Goal: Task Accomplishment & Management: Use online tool/utility

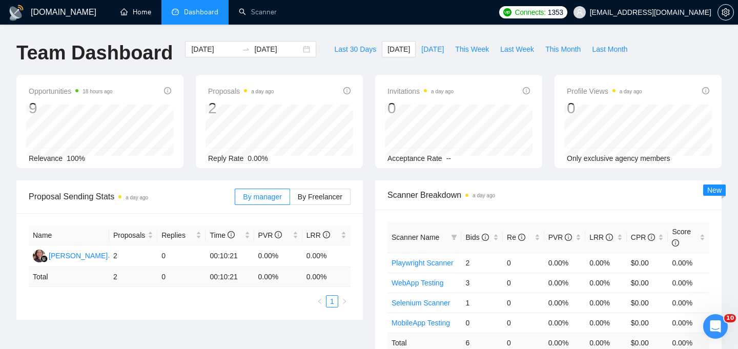
click at [132, 13] on link "Home" at bounding box center [135, 12] width 31 height 9
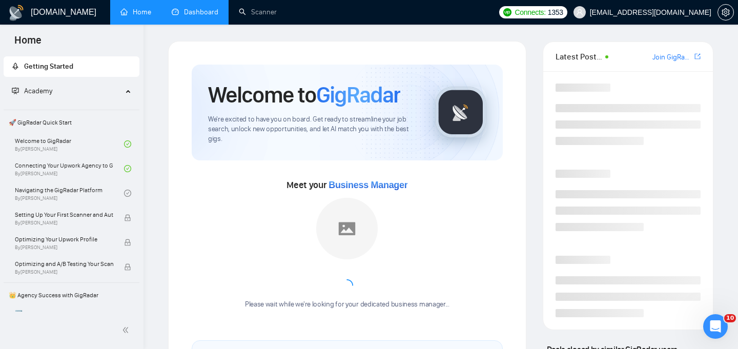
click at [194, 10] on link "Dashboard" at bounding box center [195, 12] width 47 height 9
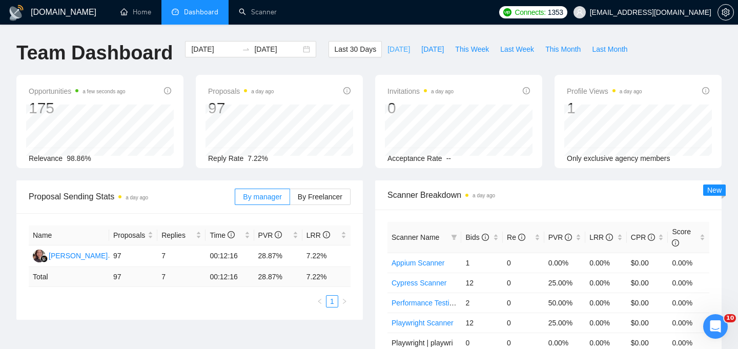
click at [387, 47] on span "Today" at bounding box center [398, 49] width 23 height 11
type input "2025-09-06"
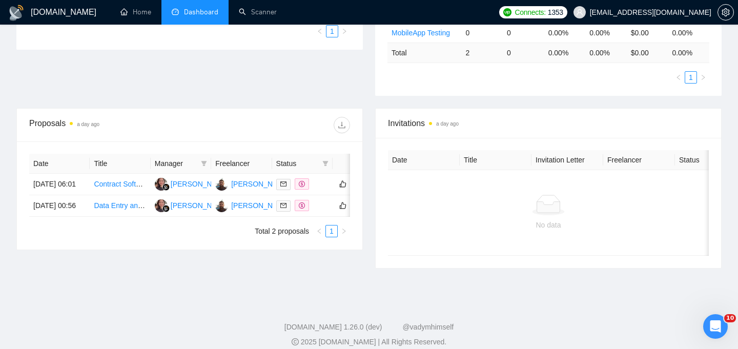
scroll to position [282, 0]
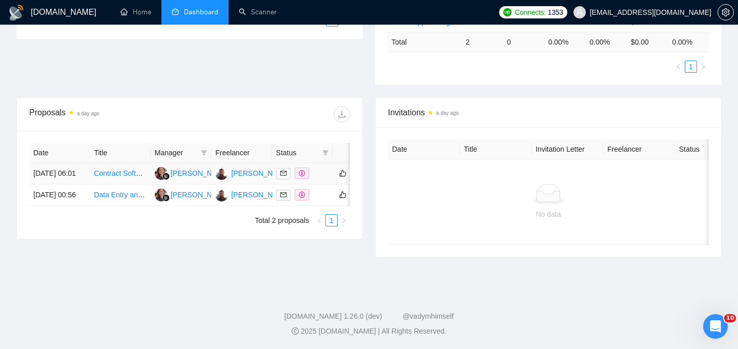
click at [116, 185] on td "Contract Software Architect Needed for System Refactoring and Documentation" at bounding box center [120, 174] width 60 height 22
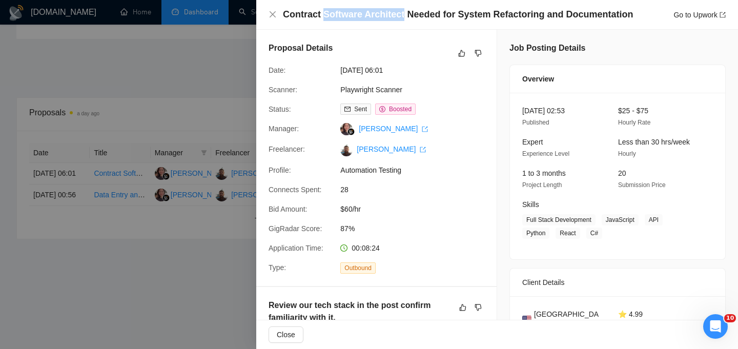
drag, startPoint x: 324, startPoint y: 17, endPoint x: 404, endPoint y: 19, distance: 80.0
click at [404, 19] on h4 "Contract Software Architect Needed for System Refactoring and Documentation" at bounding box center [458, 14] width 350 height 13
copy h4 "Software Architect"
click at [177, 259] on div at bounding box center [369, 174] width 738 height 349
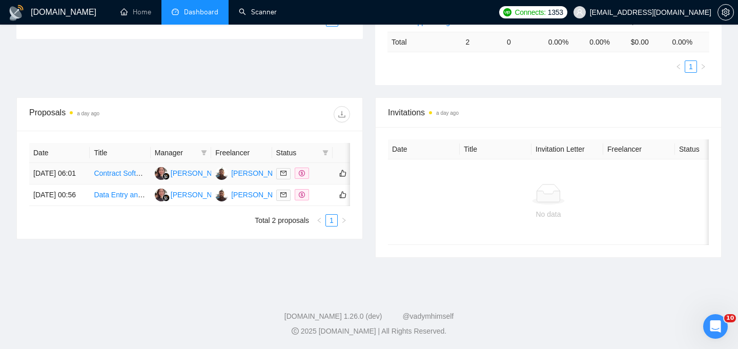
click at [98, 185] on td "Contract Software Architect Needed for System Refactoring and Documentation" at bounding box center [120, 174] width 60 height 22
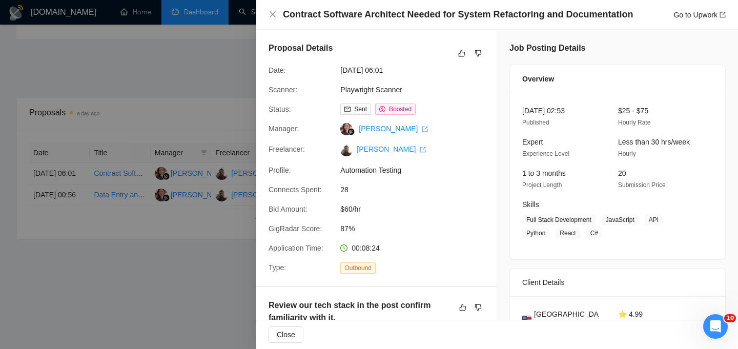
click at [172, 314] on div at bounding box center [369, 174] width 738 height 349
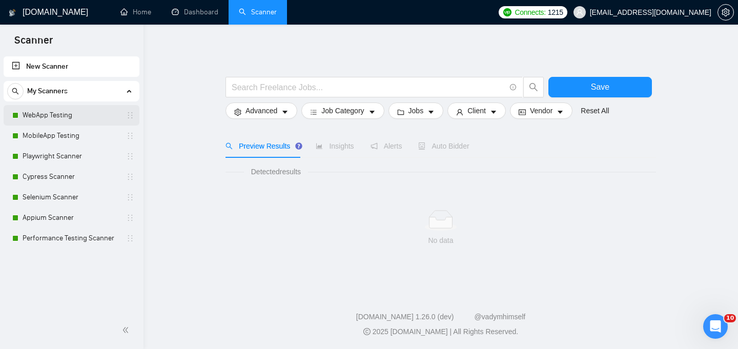
click at [76, 114] on link "WebApp Testing" at bounding box center [71, 115] width 97 height 21
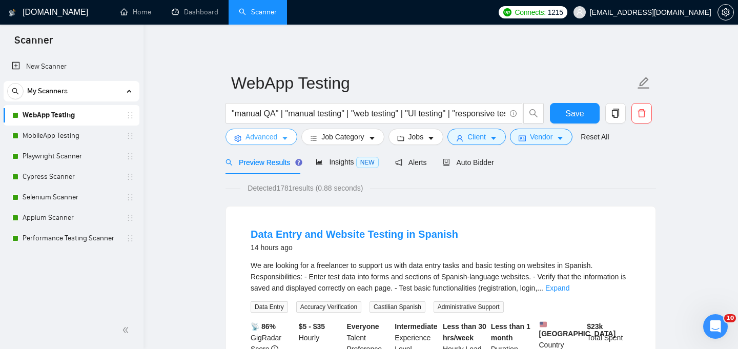
click at [281, 139] on button "Advanced" at bounding box center [262, 137] width 72 height 16
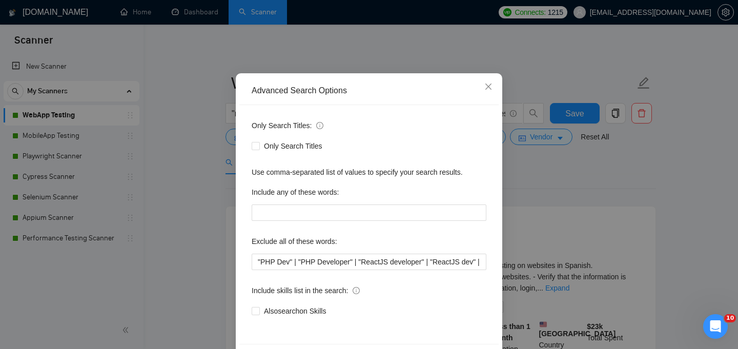
scroll to position [49, 0]
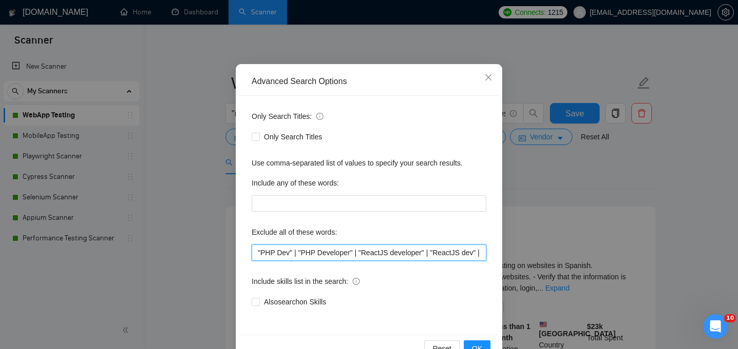
click at [257, 256] on input ""PHP Dev" | "PHP Developer" | "ReactJS developer" | "ReactJS dev" | "ReactJS ex…" at bounding box center [369, 252] width 235 height 16
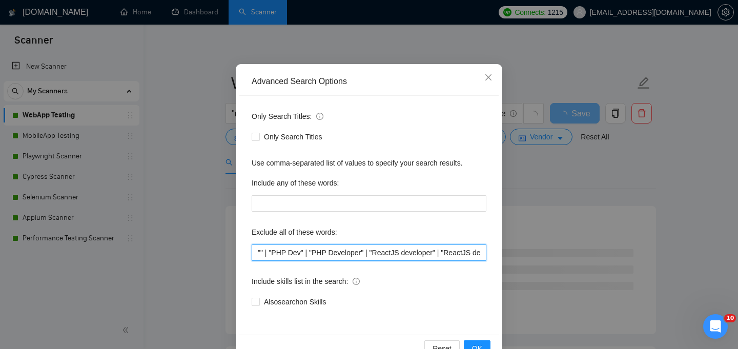
paste input "Software Architect"
drag, startPoint x: 257, startPoint y: 250, endPoint x: 377, endPoint y: 252, distance: 120.5
click at [377, 252] on input ""Data entry" | "Software Architect" | "PHP Dev" | "PHP Developer" | "ReactJS de…" at bounding box center [369, 252] width 235 height 16
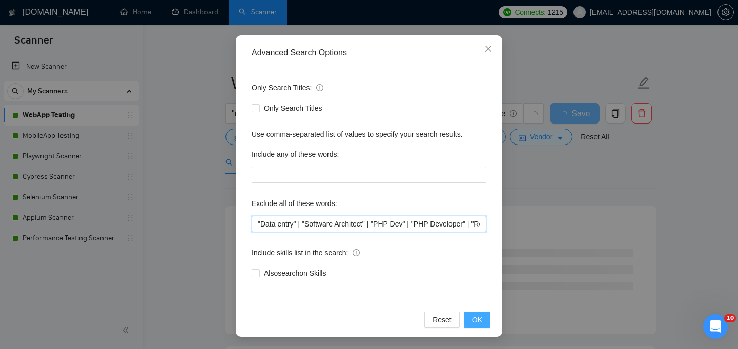
type input ""Data entry" | "Software Architect" | "PHP Dev" | "PHP Developer" | "ReactJS de…"
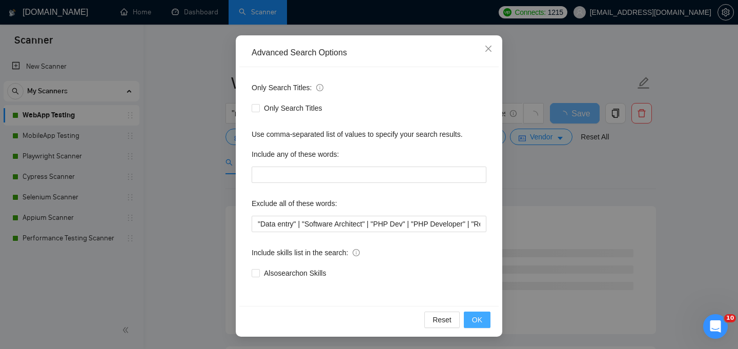
click at [476, 318] on span "OK" at bounding box center [477, 319] width 10 height 11
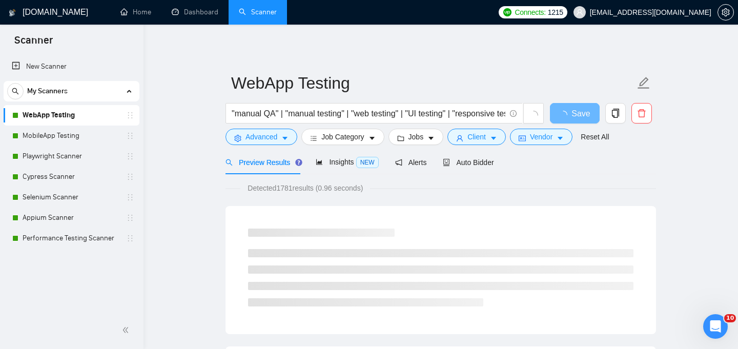
scroll to position [26, 0]
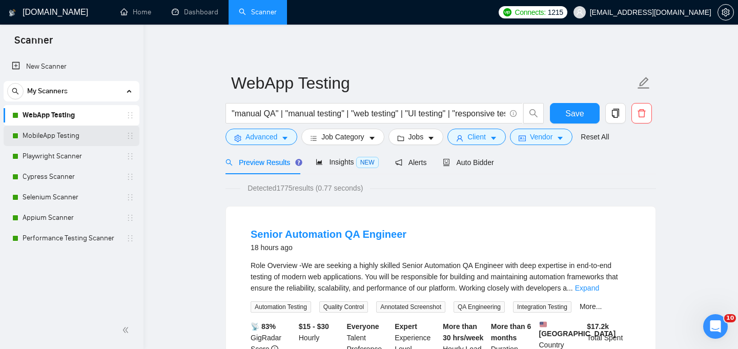
click at [71, 135] on link "MobileApp Testing" at bounding box center [71, 136] width 97 height 21
click at [575, 112] on div "Reset all filters" at bounding box center [599, 117] width 55 height 17
click at [580, 119] on span "Save" at bounding box center [574, 113] width 18 height 13
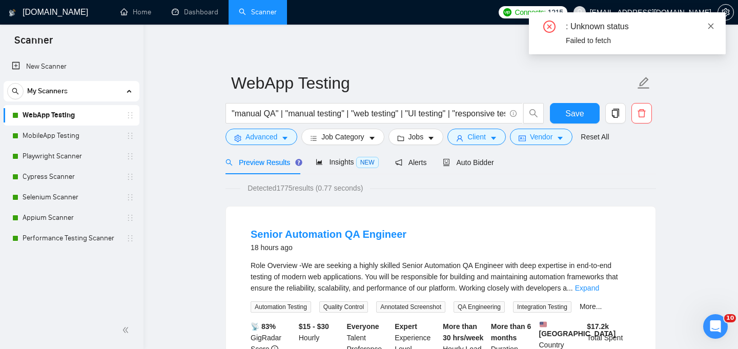
click at [711, 29] on icon "close" at bounding box center [710, 26] width 7 height 7
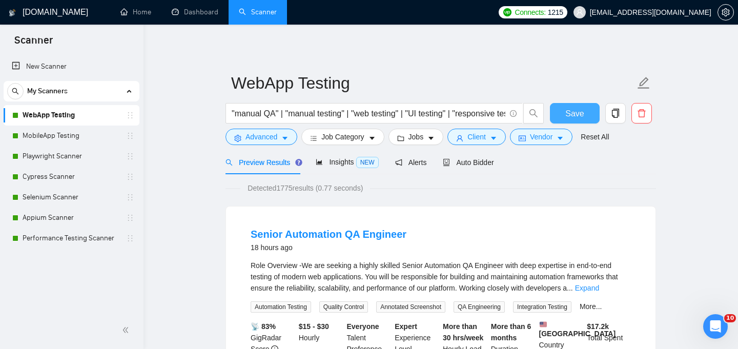
click at [576, 116] on span "Save" at bounding box center [574, 113] width 18 height 13
click at [66, 132] on link "MobileApp Testing" at bounding box center [71, 136] width 97 height 21
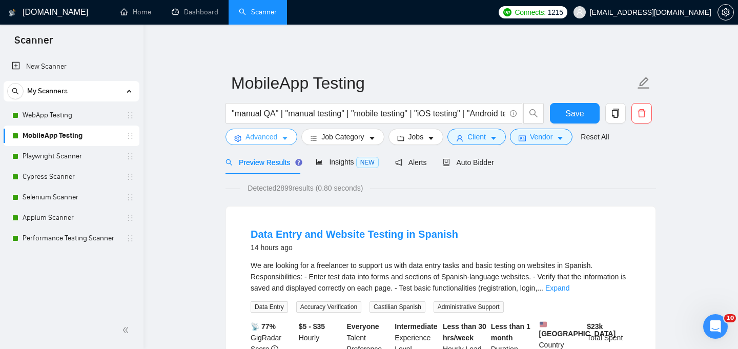
click at [284, 137] on icon "caret-down" at bounding box center [284, 138] width 5 height 3
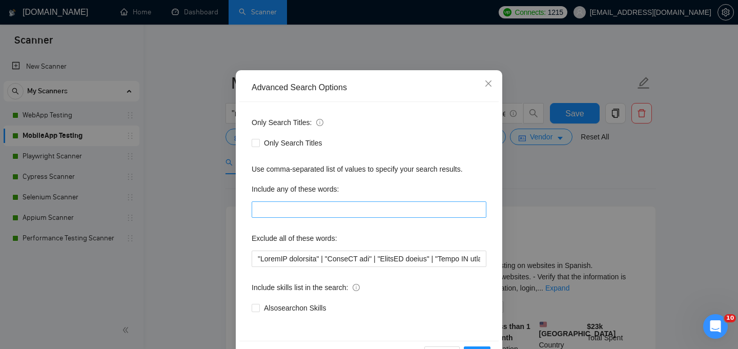
scroll to position [57, 0]
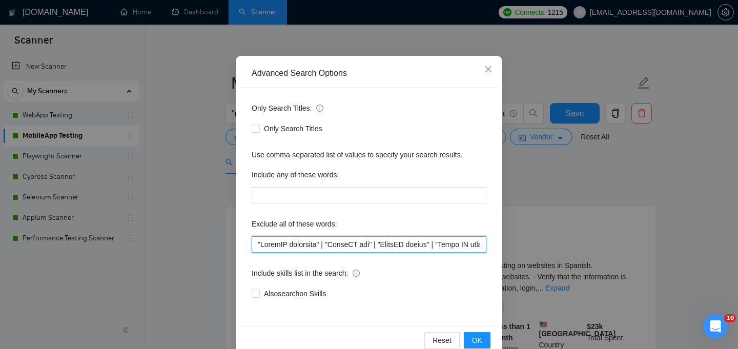
click at [256, 244] on input "text" at bounding box center [369, 244] width 235 height 16
paste input ""Data entry" | "Software Architect" |"
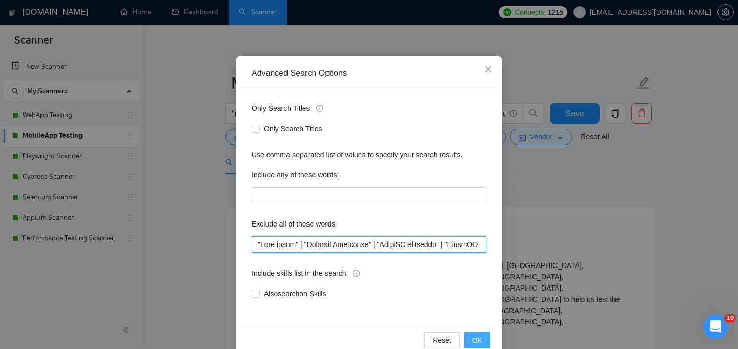
type input ""Data entry" | "Software Architect" | "ReactJS developer" | "ReactJS dev" | "Re…"
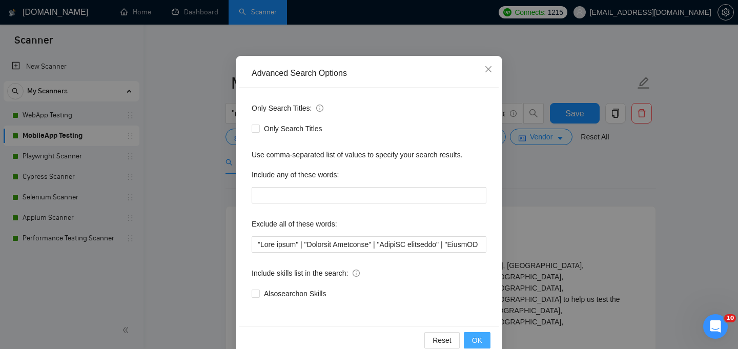
click at [478, 339] on span "OK" at bounding box center [477, 340] width 10 height 11
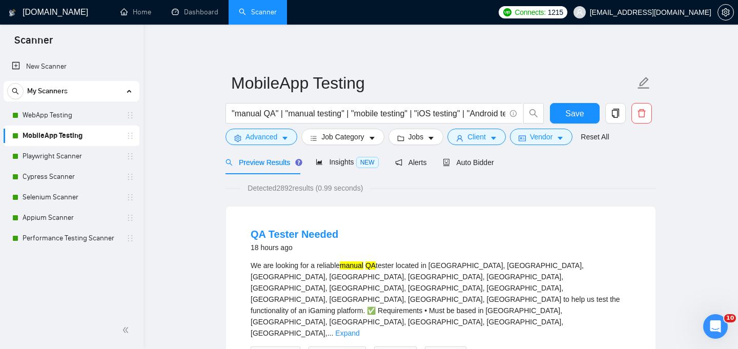
scroll to position [26, 0]
click at [74, 154] on link "Playwright Scanner" at bounding box center [71, 156] width 97 height 21
click at [573, 111] on span "Save" at bounding box center [574, 113] width 18 height 13
click at [71, 153] on link "Playwright Scanner" at bounding box center [71, 156] width 97 height 21
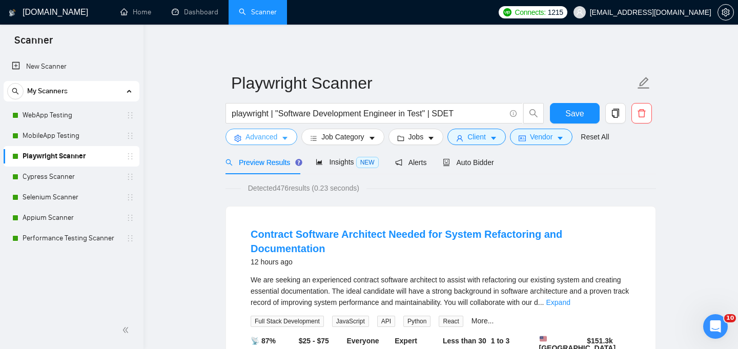
click at [287, 136] on icon "caret-down" at bounding box center [284, 138] width 7 height 7
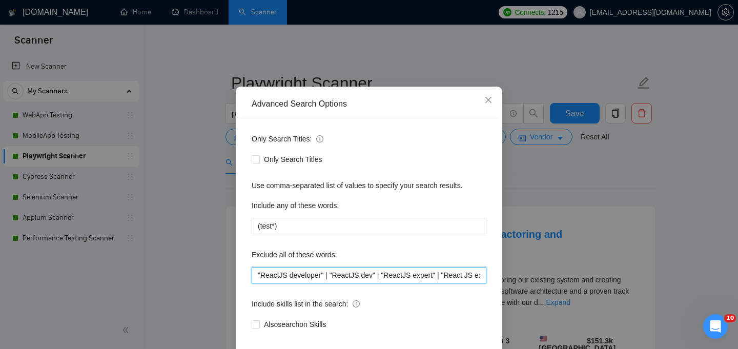
click at [257, 283] on input ""ReactJS developer" | "ReactJS dev" | "ReactJS expert" | "React JS expert" | "A…" at bounding box center [369, 275] width 235 height 16
paste input ""Data entry" | "Software Architect" |"
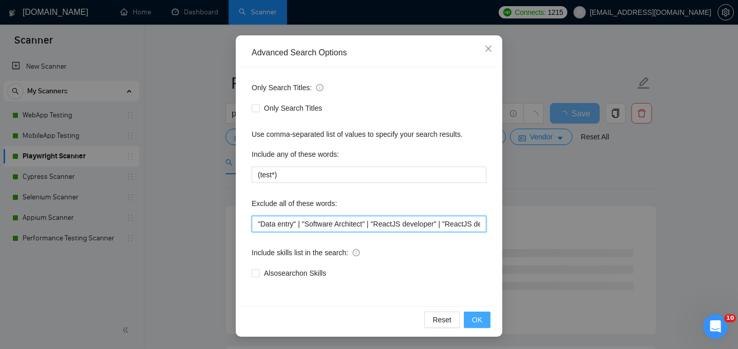
type input ""Data entry" | "Software Architect" | "ReactJS developer" | "ReactJS dev" | "Re…"
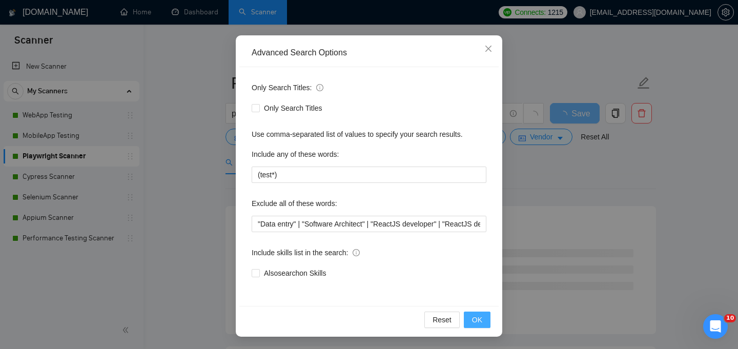
click at [477, 320] on span "OK" at bounding box center [477, 319] width 10 height 11
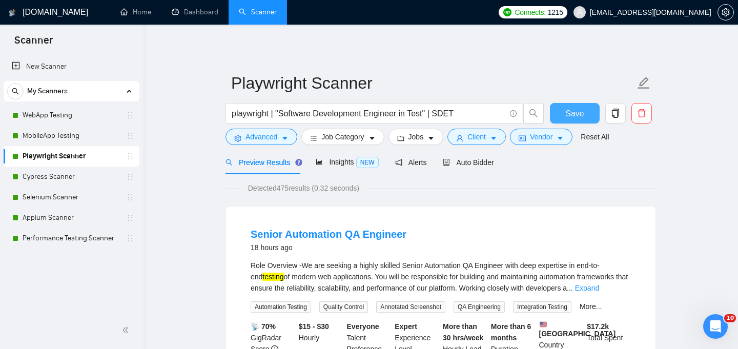
click at [578, 115] on span "Save" at bounding box center [574, 113] width 18 height 13
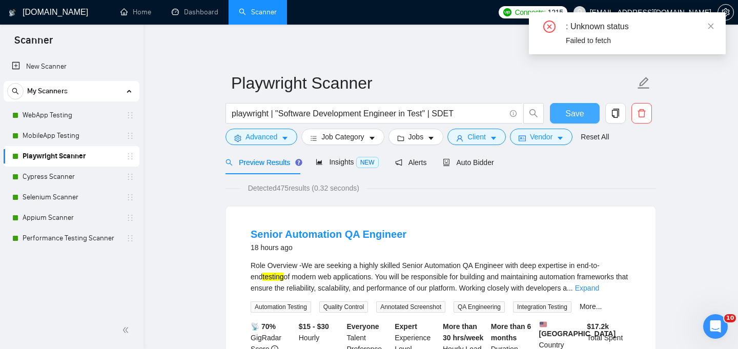
click at [575, 115] on span "Save" at bounding box center [574, 113] width 18 height 13
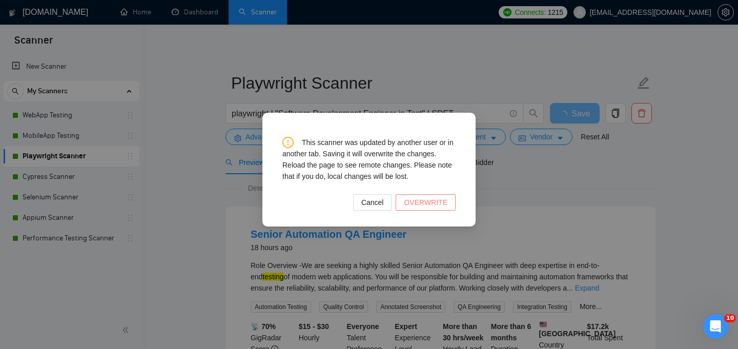
click at [425, 205] on span "OVERWRITE" at bounding box center [426, 202] width 44 height 11
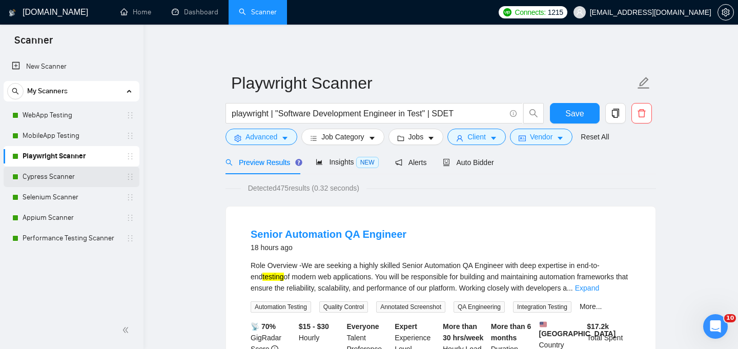
click at [66, 173] on link "Cypress Scanner" at bounding box center [71, 177] width 97 height 21
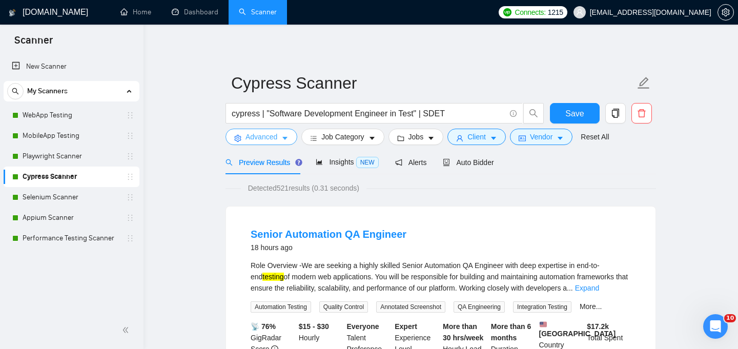
click at [284, 140] on icon "caret-down" at bounding box center [284, 138] width 7 height 7
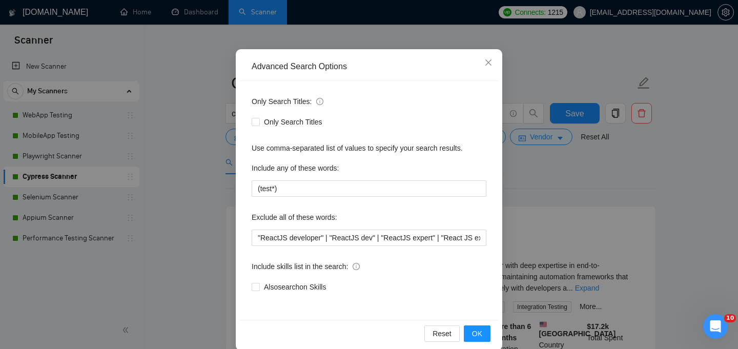
scroll to position [64, 0]
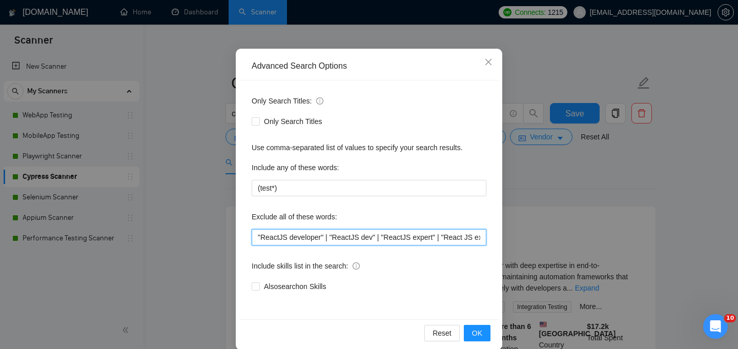
click at [257, 237] on input ""ReactJS developer" | "ReactJS dev" | "ReactJS expert" | "React JS expert" | "A…" at bounding box center [369, 237] width 235 height 16
paste input ""Data entry" | "Software Architect" |"
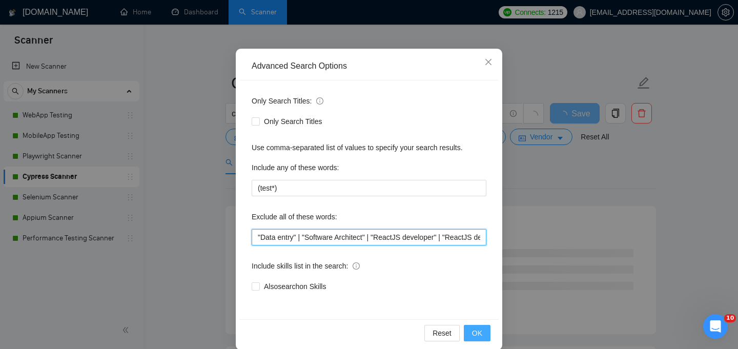
type input ""Data entry" | "Software Architect" | "ReactJS developer" | "ReactJS dev" | "Re…"
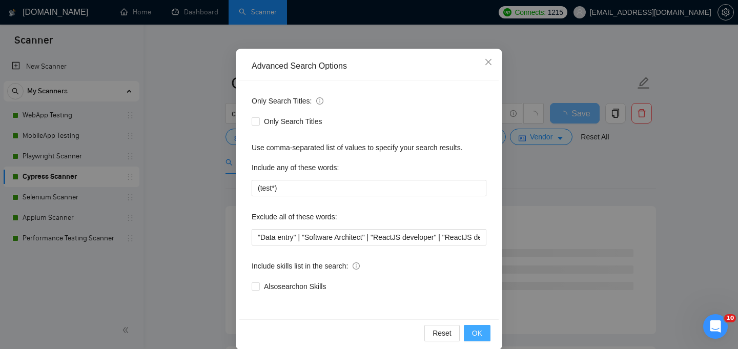
click at [475, 335] on span "OK" at bounding box center [477, 333] width 10 height 11
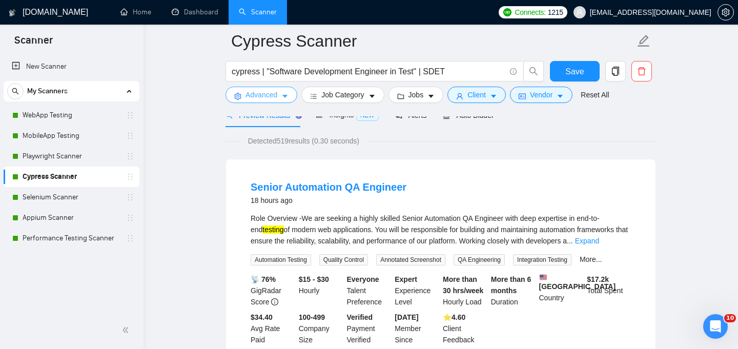
scroll to position [0, 0]
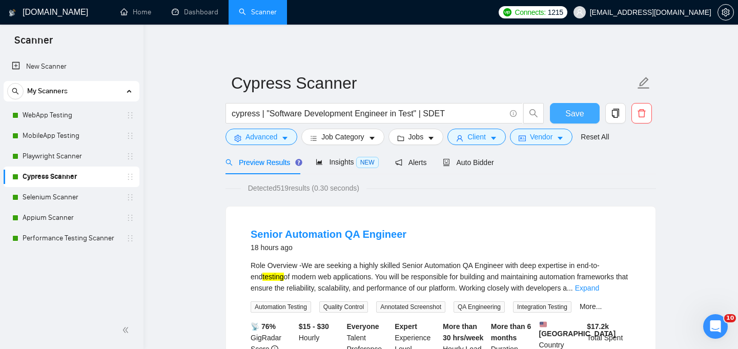
click at [578, 112] on span "Save" at bounding box center [574, 113] width 18 height 13
click at [572, 106] on button "Save" at bounding box center [575, 113] width 50 height 21
click at [28, 203] on link "Selenium Scanner" at bounding box center [71, 197] width 97 height 21
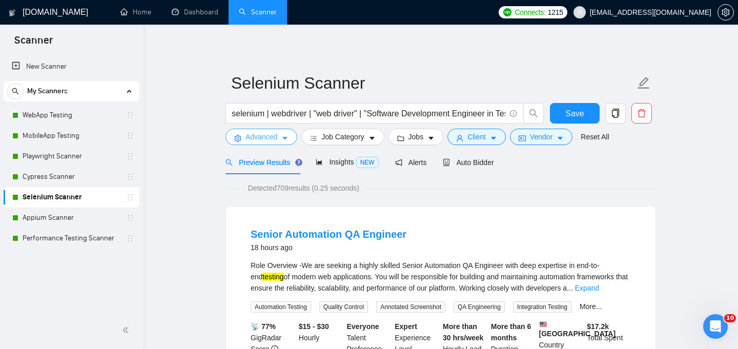
click at [287, 133] on button "Advanced" at bounding box center [262, 137] width 72 height 16
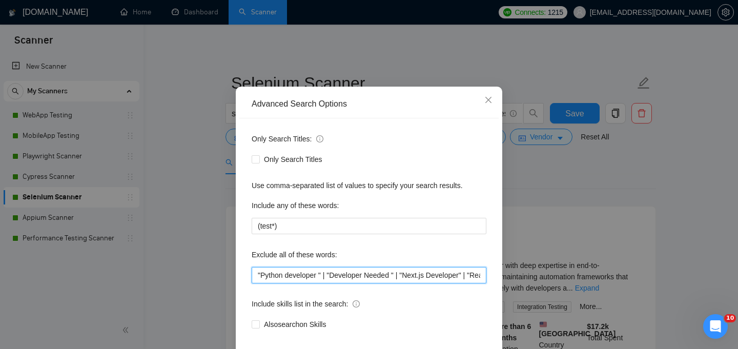
click at [255, 283] on input ""Python developer " | "Developer Needed " | "Next.js Developer" | "React Develo…" at bounding box center [369, 275] width 235 height 16
paste input ""Data entry" | "Software Architect" |"
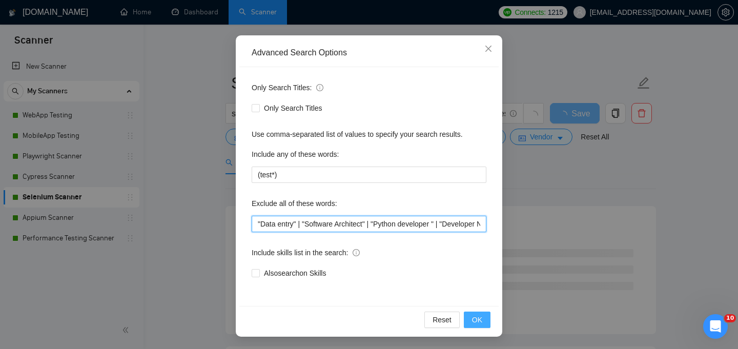
type input ""Data entry" | "Software Architect" | "Python developer " | "Developer Needed "…"
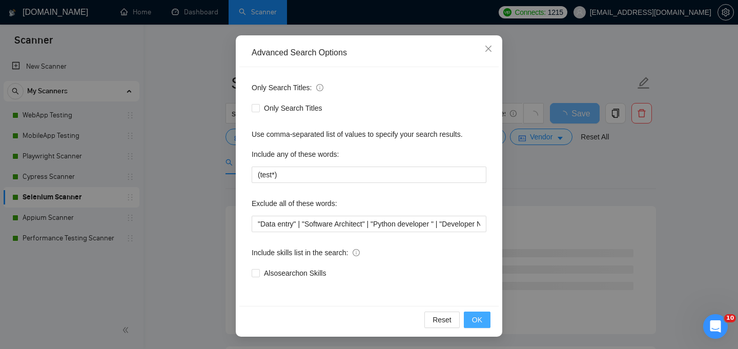
click at [475, 320] on span "OK" at bounding box center [477, 319] width 10 height 11
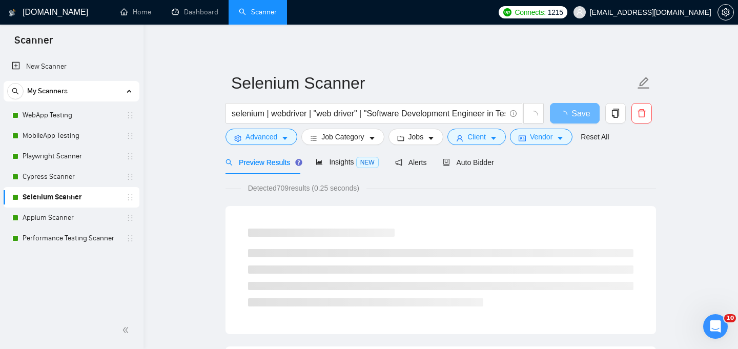
scroll to position [26, 0]
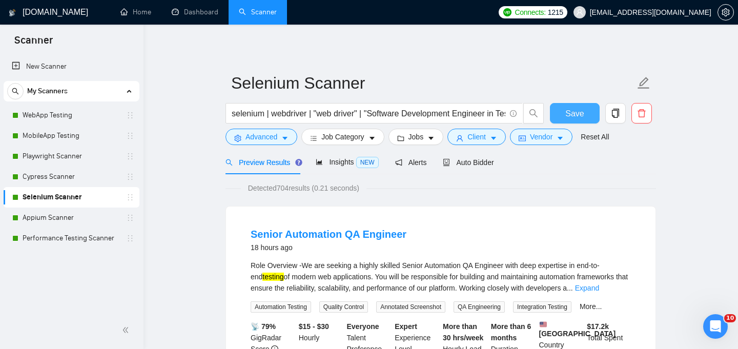
click at [583, 111] on span "Save" at bounding box center [574, 113] width 18 height 13
click at [47, 220] on link "Appium Scanner" at bounding box center [71, 218] width 97 height 21
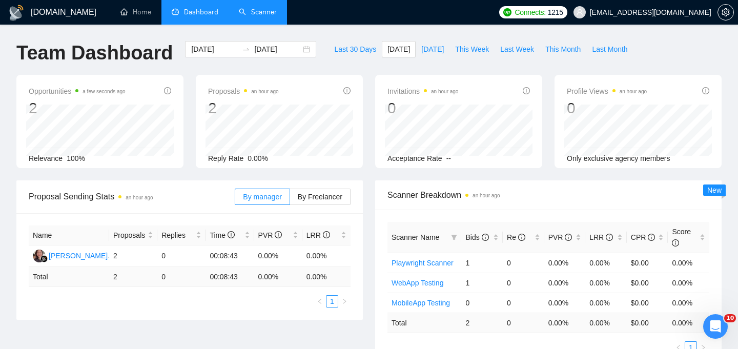
click at [261, 16] on link "Scanner" at bounding box center [258, 12] width 38 height 9
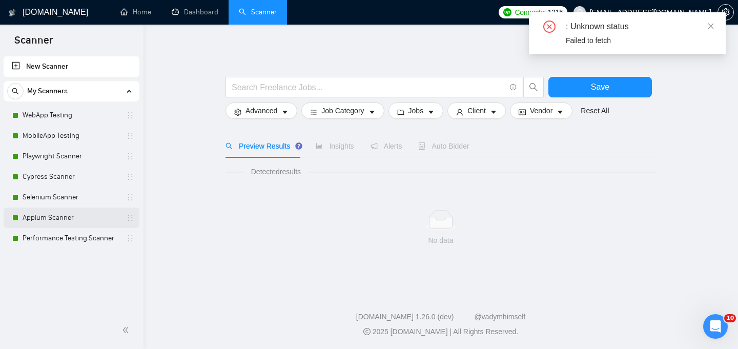
click at [55, 220] on link "Appium Scanner" at bounding box center [71, 218] width 97 height 21
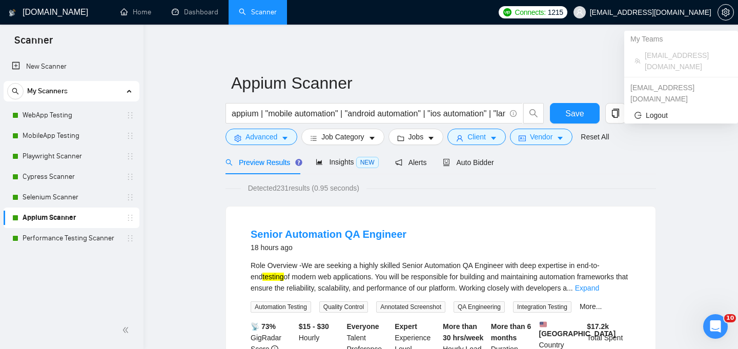
click at [682, 12] on span "[EMAIL_ADDRESS][DOMAIN_NAME]" at bounding box center [650, 12] width 121 height 0
click at [648, 110] on span "Logout" at bounding box center [681, 115] width 93 height 11
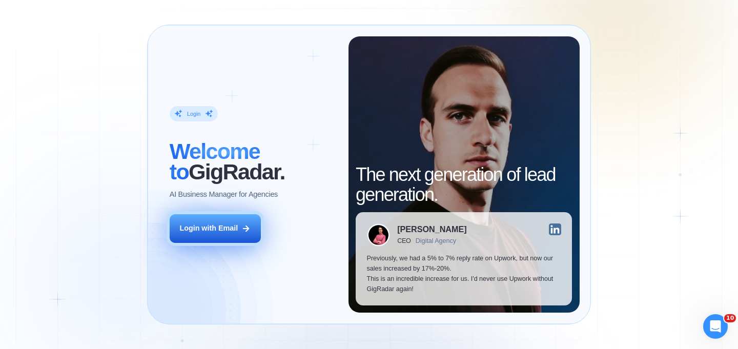
click at [212, 220] on button "Login with Email" at bounding box center [215, 228] width 91 height 29
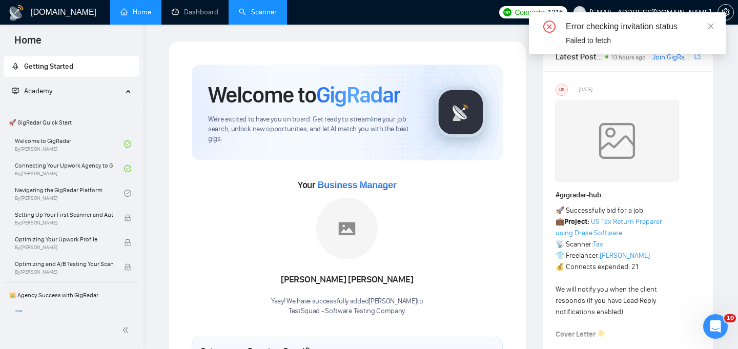
click at [251, 10] on link "Scanner" at bounding box center [258, 12] width 38 height 9
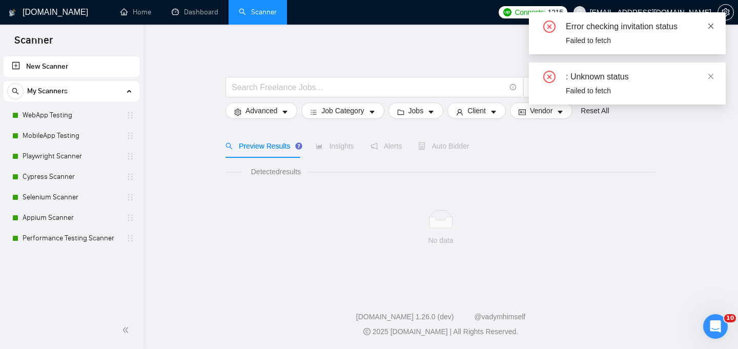
click at [712, 25] on icon "close" at bounding box center [711, 26] width 6 height 6
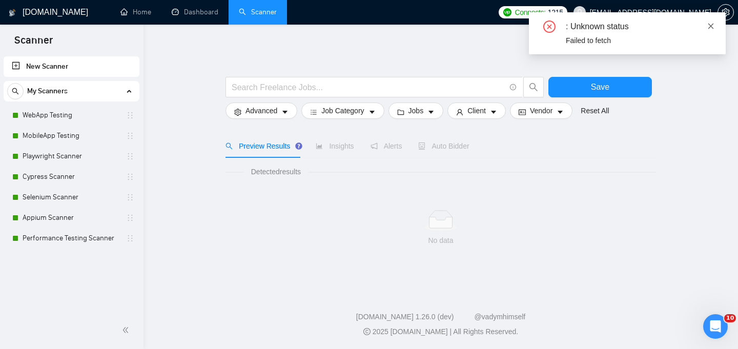
click at [713, 27] on icon "close" at bounding box center [710, 26] width 7 height 7
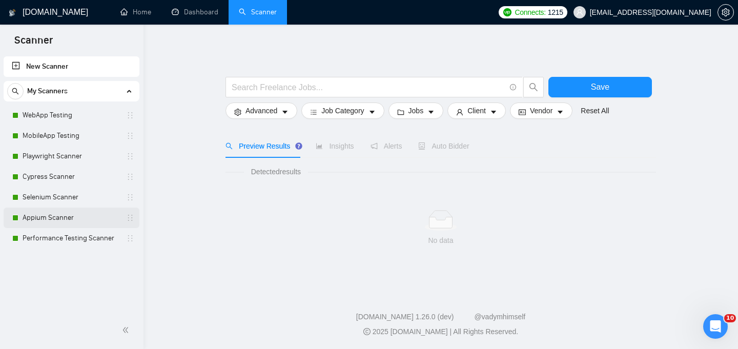
click at [56, 210] on link "Appium Scanner" at bounding box center [71, 218] width 97 height 21
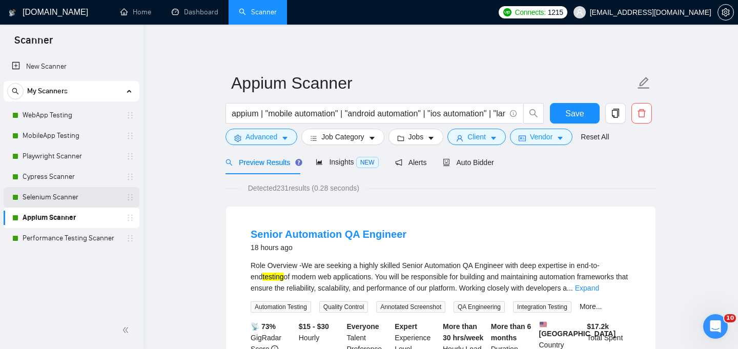
click at [69, 194] on link "Selenium Scanner" at bounding box center [71, 197] width 97 height 21
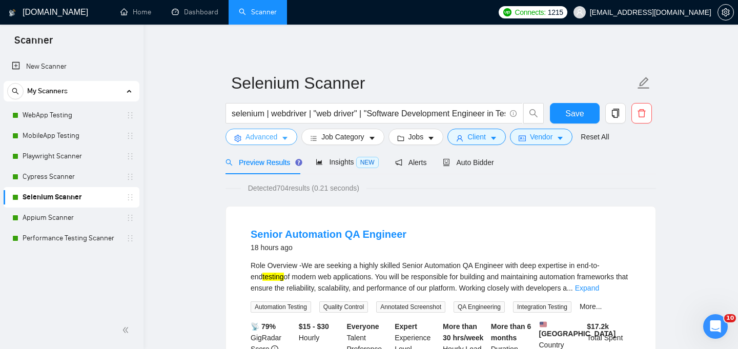
click at [291, 137] on button "Advanced" at bounding box center [262, 137] width 72 height 16
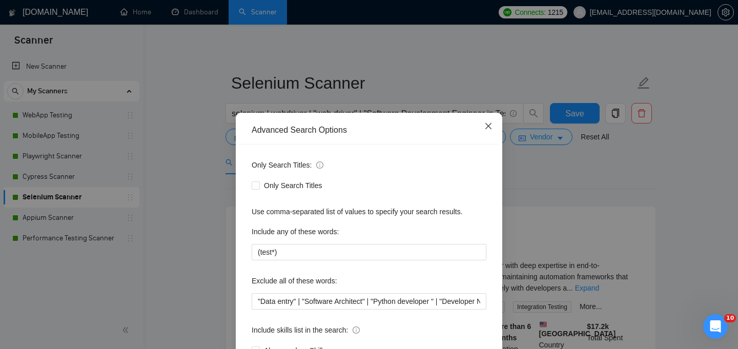
click at [487, 129] on icon "close" at bounding box center [488, 126] width 8 height 8
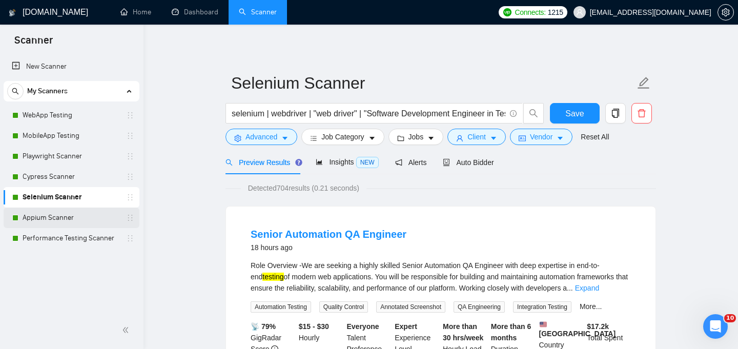
click at [47, 214] on link "Appium Scanner" at bounding box center [71, 218] width 97 height 21
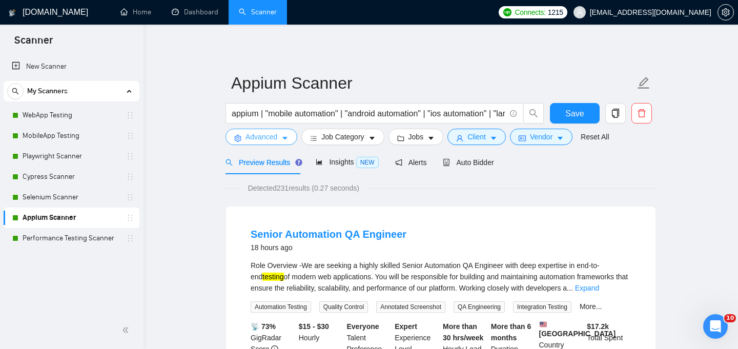
click at [279, 140] on button "Advanced" at bounding box center [262, 137] width 72 height 16
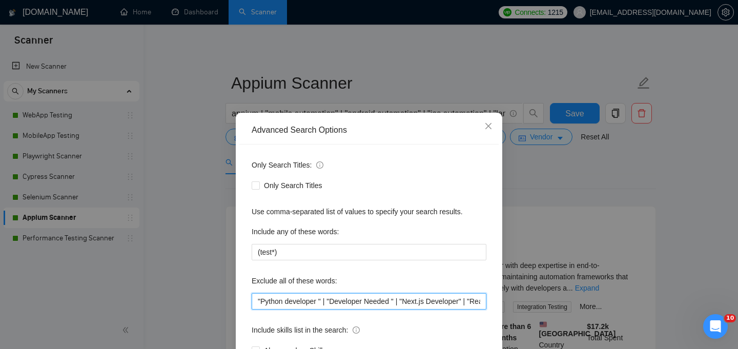
click at [259, 299] on input ""Python developer " | "Developer Needed " | "Next.js Developer" | "React Develo…" at bounding box center [369, 301] width 235 height 16
paste input "800009"
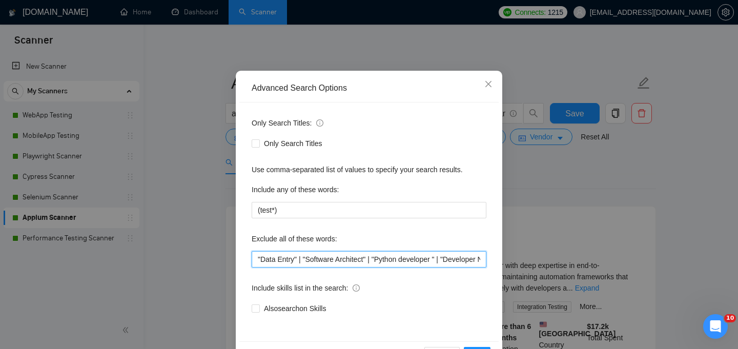
scroll to position [77, 0]
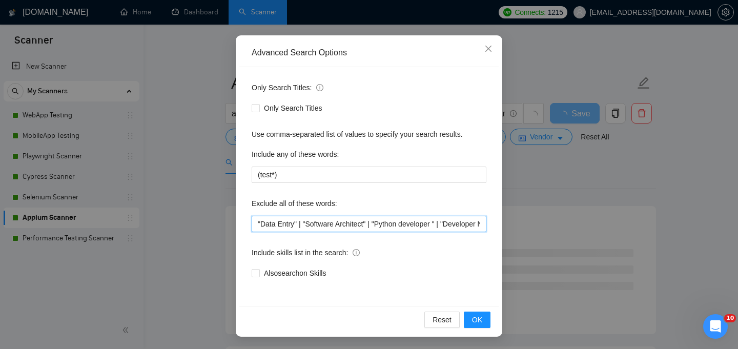
drag, startPoint x: 380, startPoint y: 224, endPoint x: 213, endPoint y: 211, distance: 168.2
click at [213, 211] on div "Advanced Search Options Only Search Titles: Only Search Titles Use comma-separa…" at bounding box center [369, 174] width 738 height 349
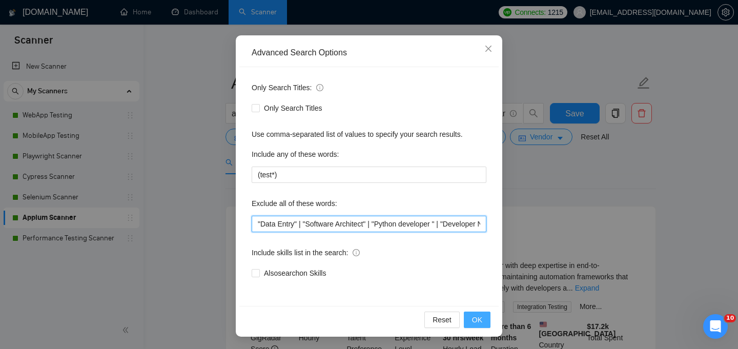
type input ""Data Entry" | "Software Architect" | "Python developer " | "Developer Needed "…"
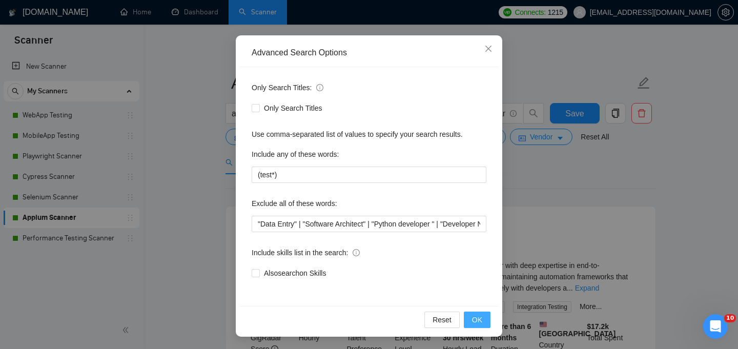
click at [479, 318] on span "OK" at bounding box center [477, 319] width 10 height 11
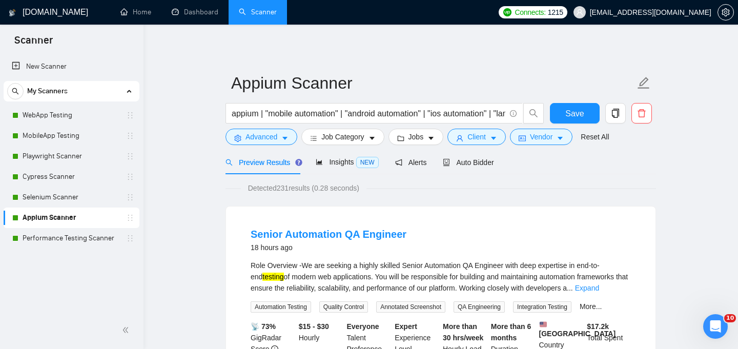
scroll to position [26, 0]
click at [89, 234] on link "Performance Testing Scanner" at bounding box center [71, 238] width 97 height 21
click at [568, 116] on span "Save" at bounding box center [574, 113] width 18 height 13
click at [576, 113] on span "Save" at bounding box center [574, 113] width 18 height 13
click at [87, 241] on link "Performance Testing Scanner" at bounding box center [71, 238] width 97 height 21
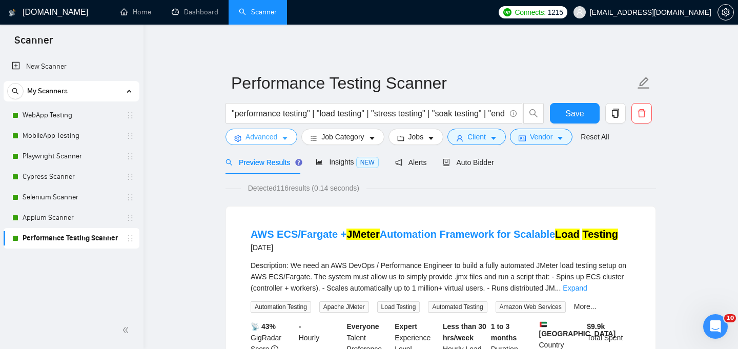
click at [288, 139] on icon "caret-down" at bounding box center [284, 138] width 7 height 7
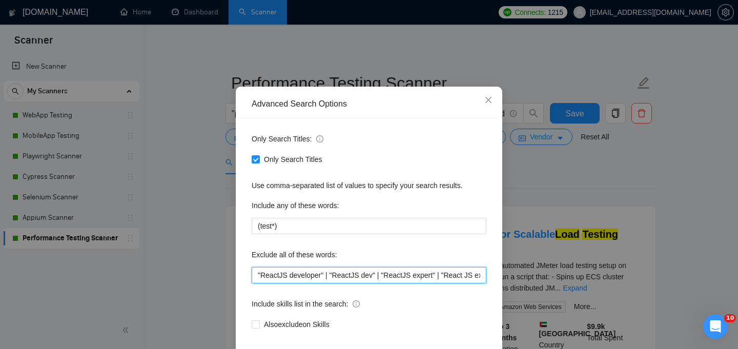
click at [255, 283] on input ""ReactJS developer" | "ReactJS dev" | "ReactJS expert" | "React JS expert" | "D…" at bounding box center [369, 275] width 235 height 16
paste input ""Data Entry" | "Software Architect" |"
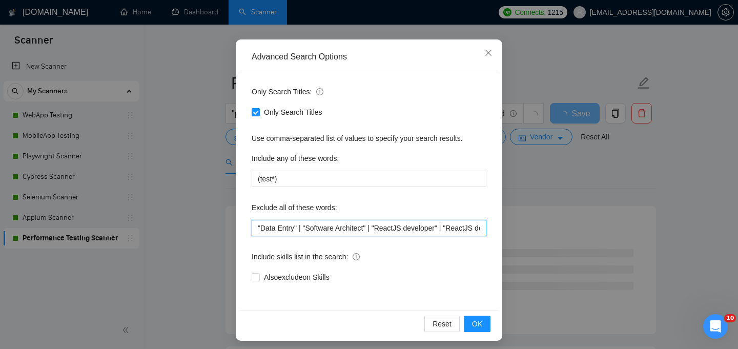
scroll to position [77, 0]
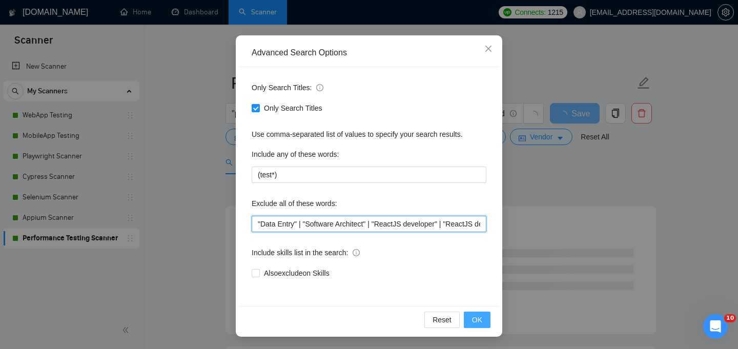
type input ""Data Entry" | "Software Architect" | "ReactJS developer" | "ReactJS dev" | "Re…"
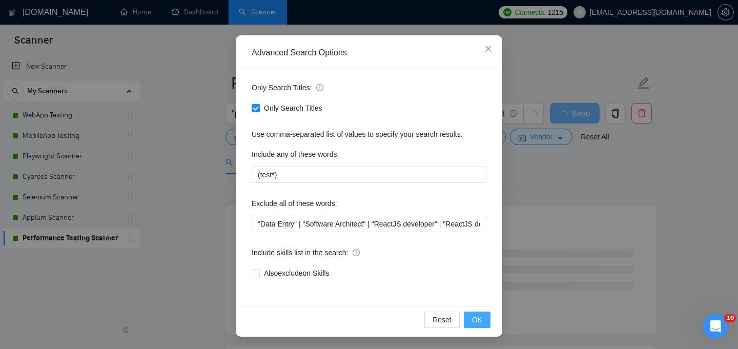
click at [476, 322] on span "OK" at bounding box center [477, 319] width 10 height 11
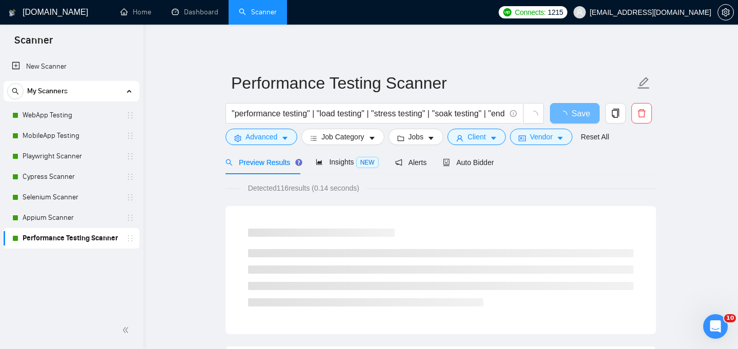
scroll to position [26, 0]
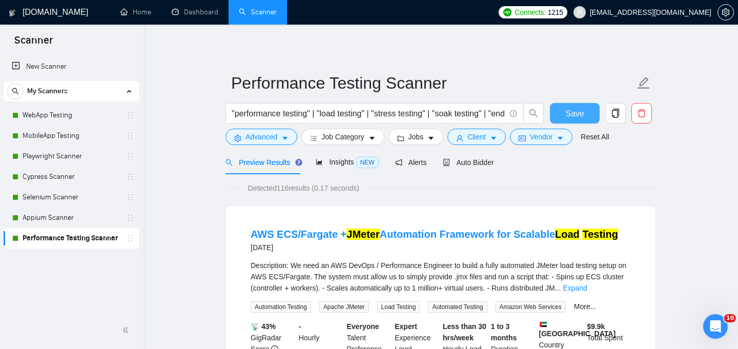
click at [577, 112] on span "Save" at bounding box center [574, 113] width 18 height 13
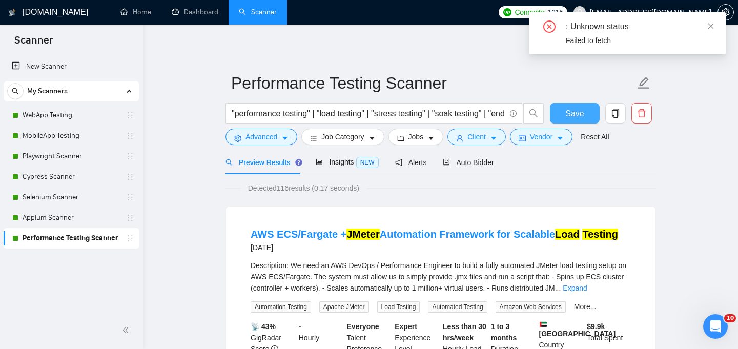
click at [574, 114] on span "Save" at bounding box center [574, 113] width 18 height 13
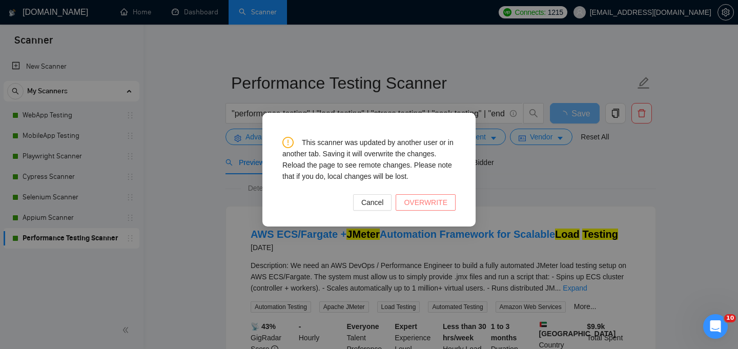
click at [428, 203] on span "OVERWRITE" at bounding box center [426, 202] width 44 height 11
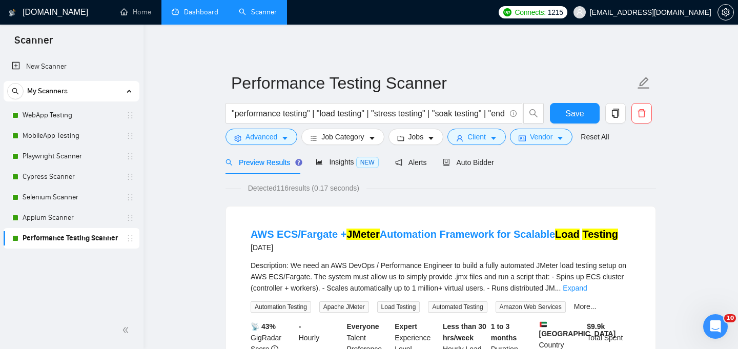
click at [200, 16] on link "Dashboard" at bounding box center [195, 12] width 47 height 9
